Goal: Transaction & Acquisition: Purchase product/service

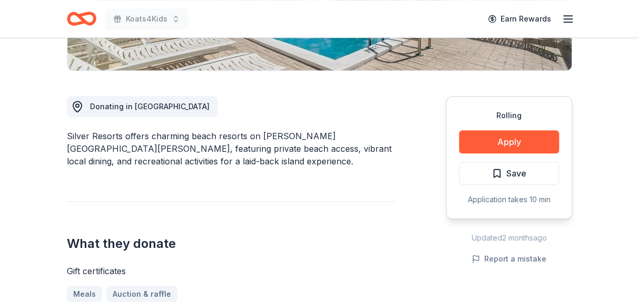
scroll to position [307, 0]
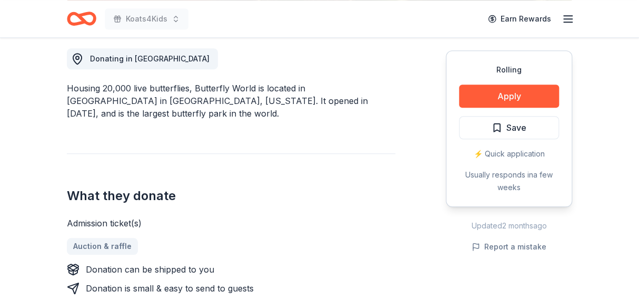
scroll to position [326, 0]
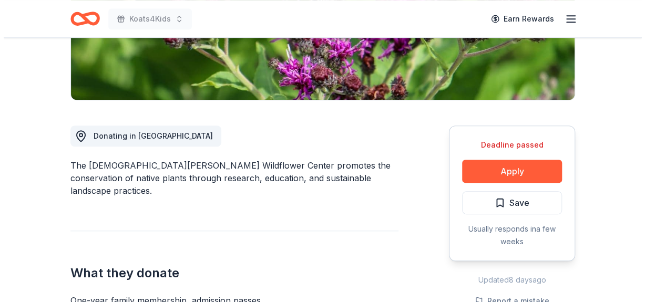
scroll to position [297, 0]
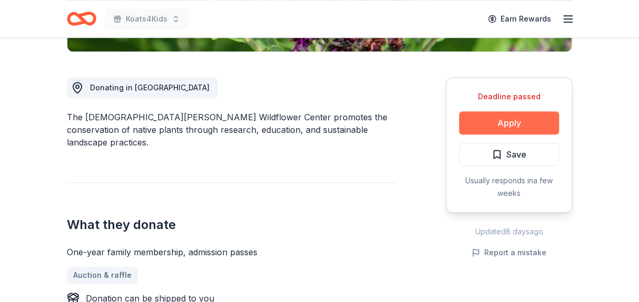
click at [509, 112] on button "Apply" at bounding box center [509, 123] width 100 height 23
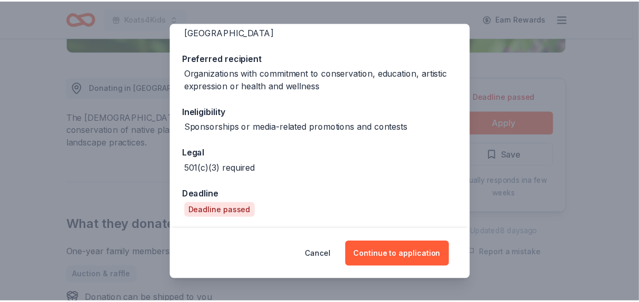
scroll to position [153, 0]
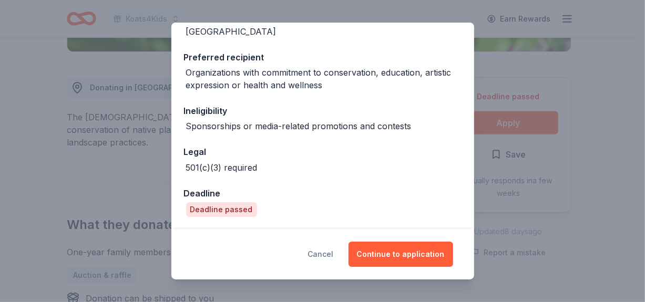
click at [325, 255] on button "Cancel" at bounding box center [321, 254] width 26 height 25
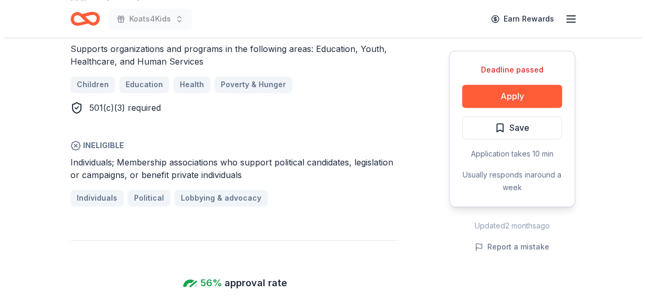
scroll to position [633, 0]
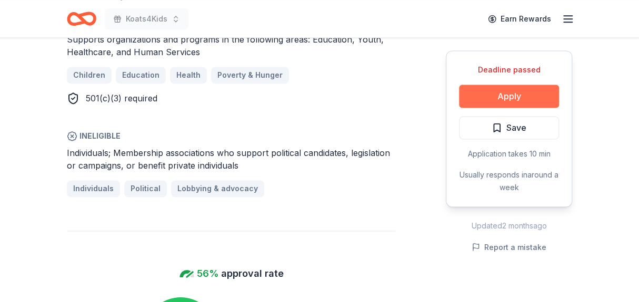
click at [509, 102] on button "Apply" at bounding box center [509, 96] width 100 height 23
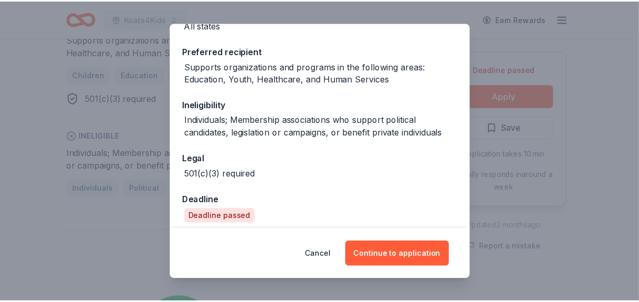
scroll to position [153, 0]
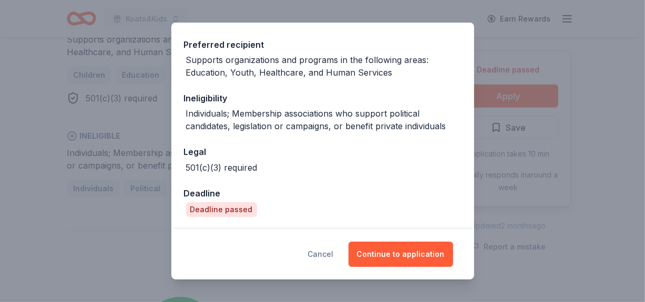
click at [331, 256] on button "Cancel" at bounding box center [321, 254] width 26 height 25
